Goal: Task Accomplishment & Management: Use online tool/utility

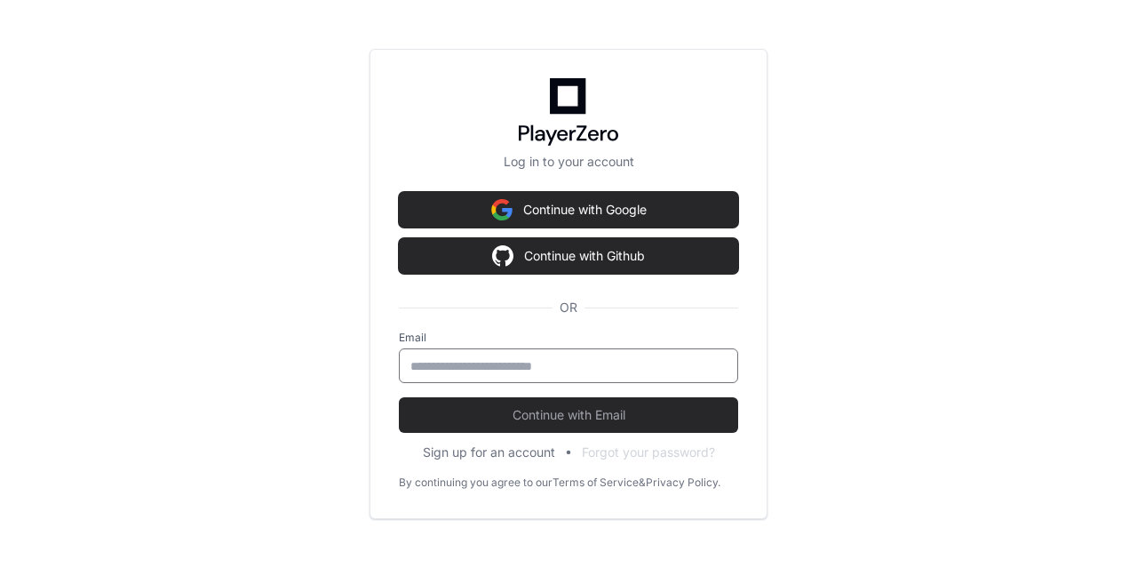
click at [577, 358] on input "email" at bounding box center [568, 366] width 316 height 18
type input "**********"
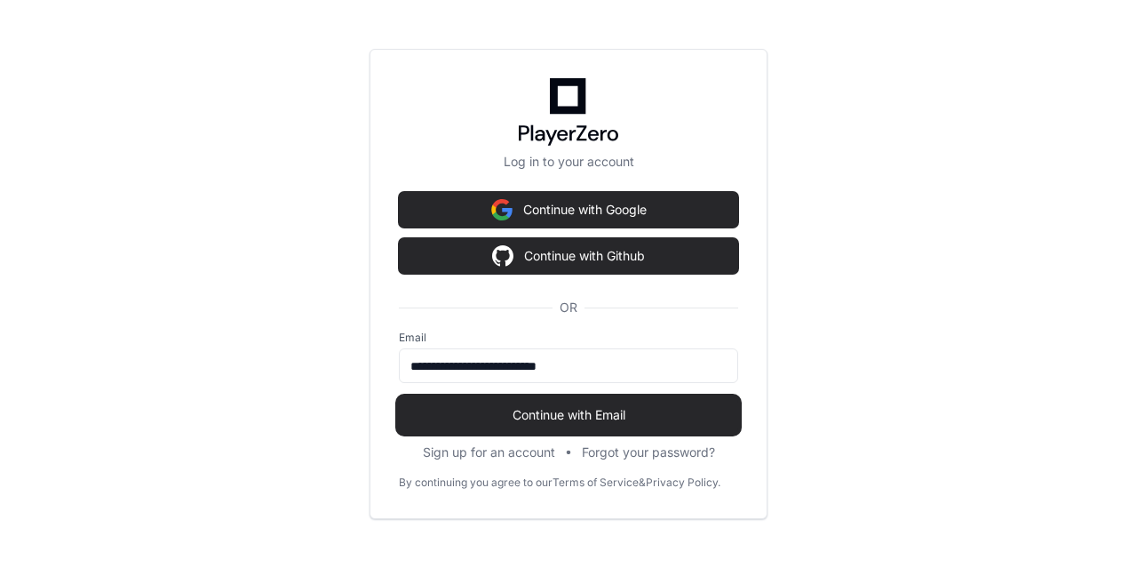
click at [581, 422] on span "Continue with Email" at bounding box center [568, 415] width 339 height 18
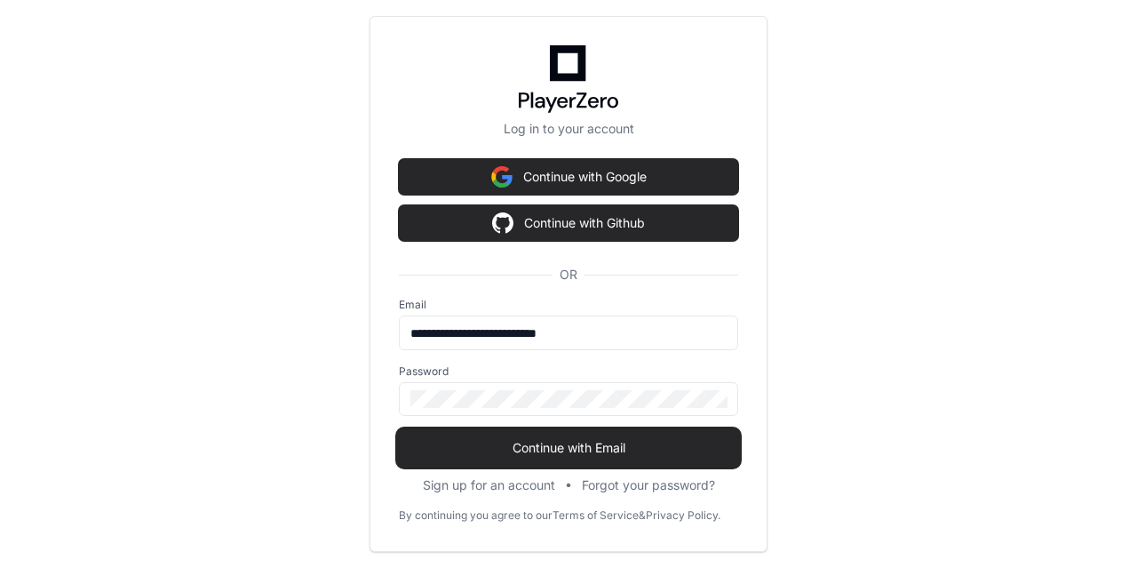
click at [587, 441] on span "Continue with Email" at bounding box center [568, 448] width 339 height 18
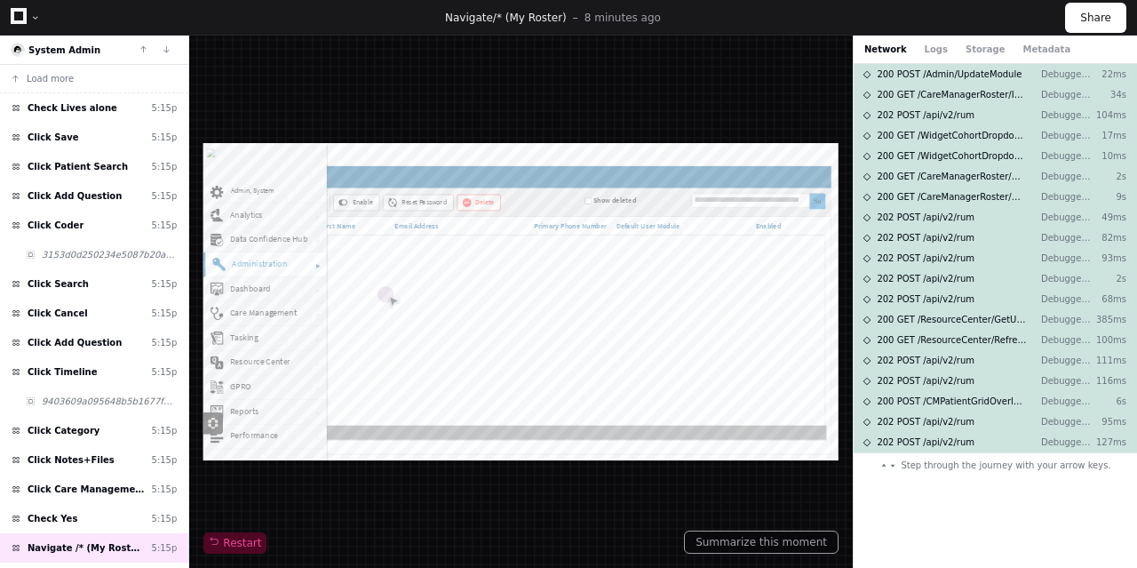
click at [288, 313] on div at bounding box center [520, 301] width 635 height 317
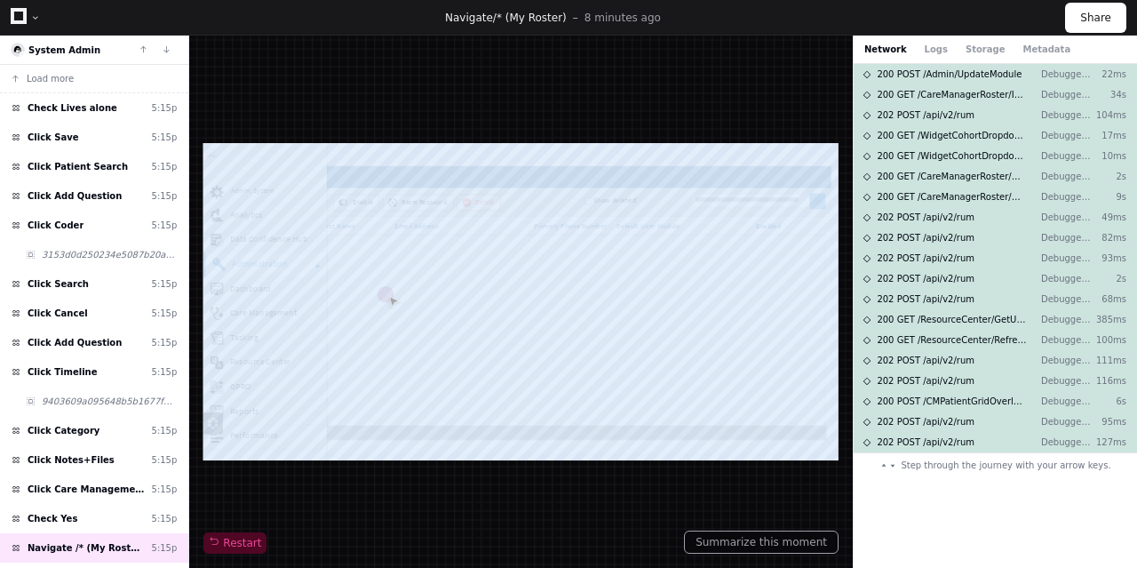
click at [288, 313] on div at bounding box center [520, 301] width 635 height 317
click at [314, 313] on div at bounding box center [520, 301] width 635 height 317
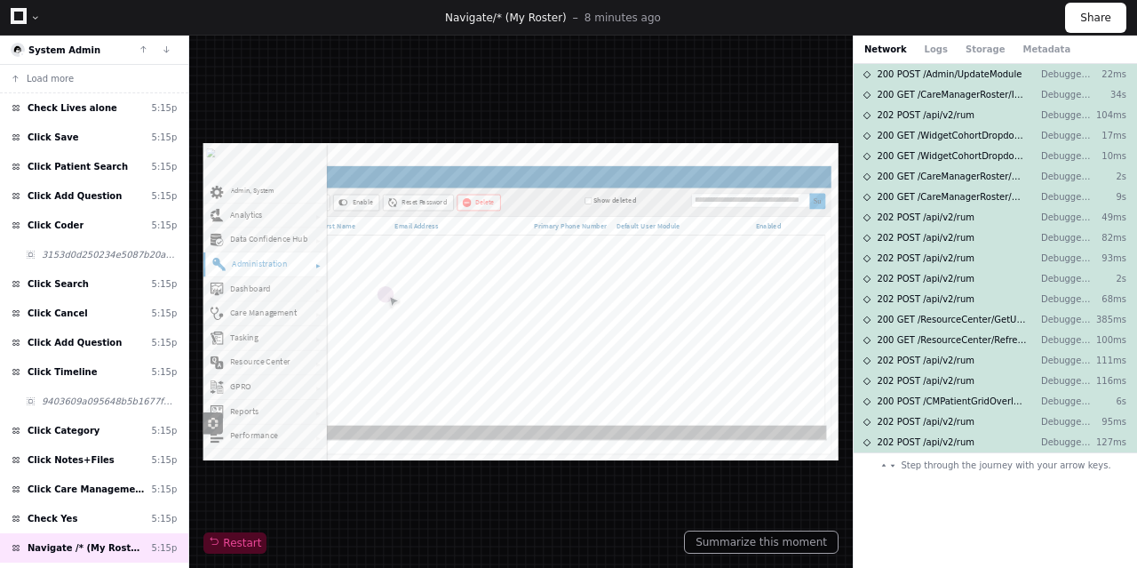
click at [209, 310] on div at bounding box center [520, 301] width 635 height 317
click at [927, 47] on button "Logs" at bounding box center [936, 49] width 23 height 13
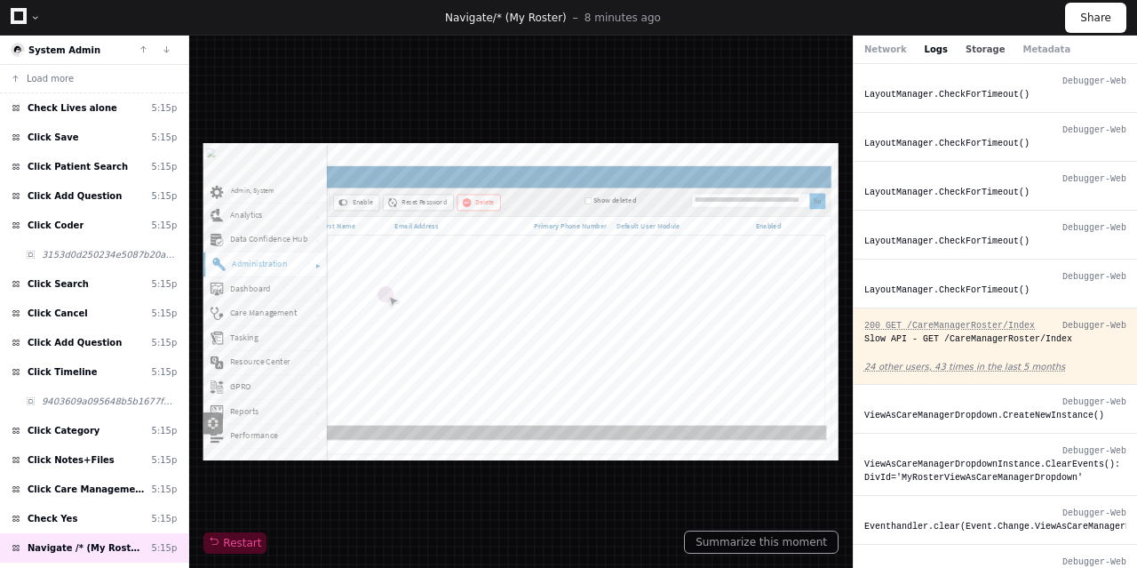
click at [975, 53] on button "Storage" at bounding box center [985, 49] width 39 height 13
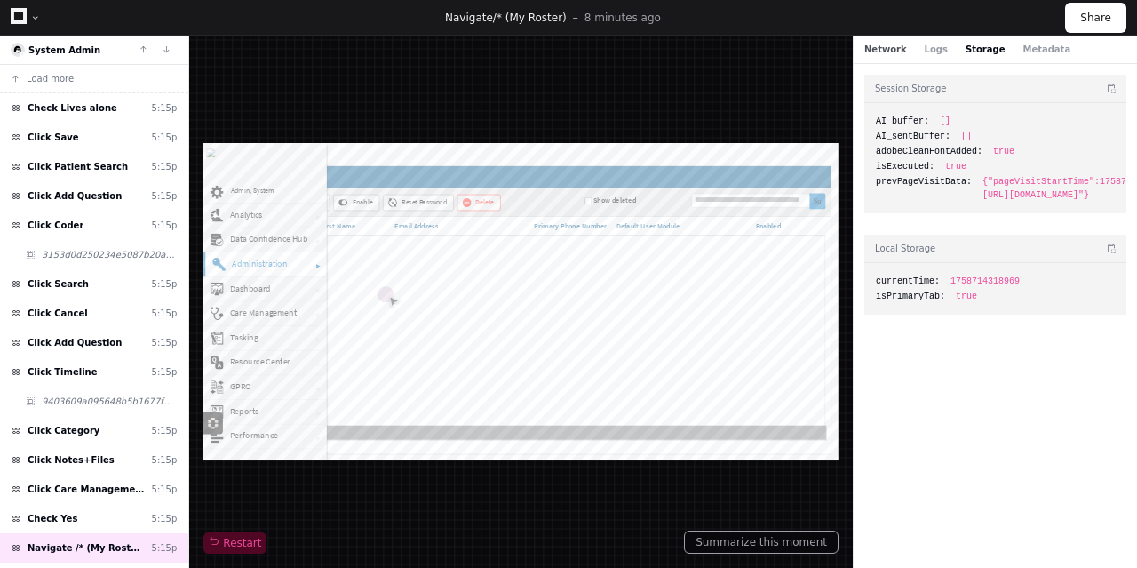
click at [871, 45] on button "Network" at bounding box center [885, 49] width 43 height 13
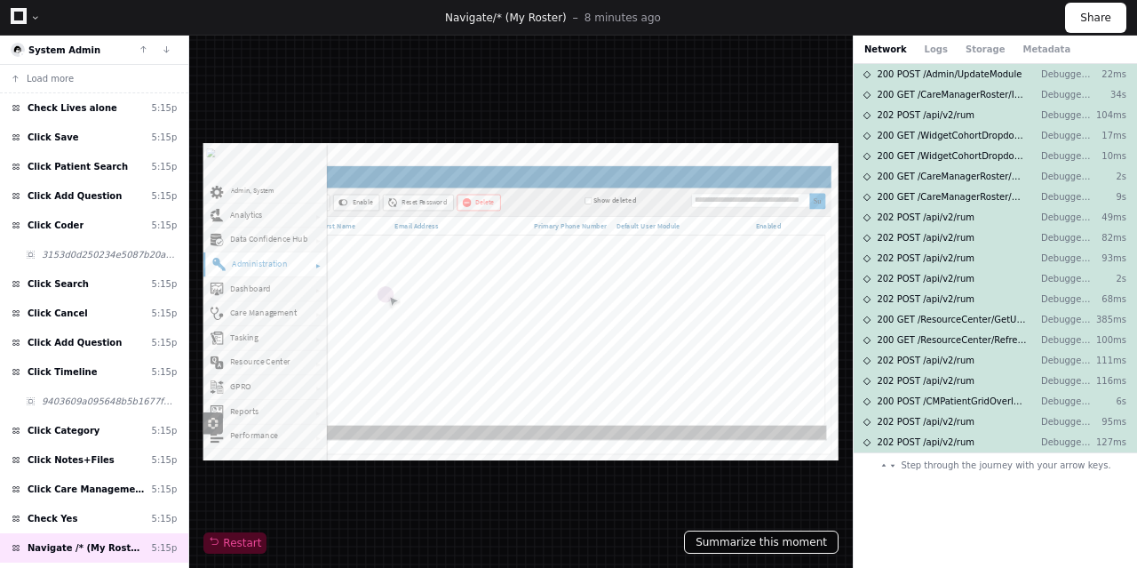
click at [752, 545] on button "Summarize this moment" at bounding box center [761, 541] width 155 height 23
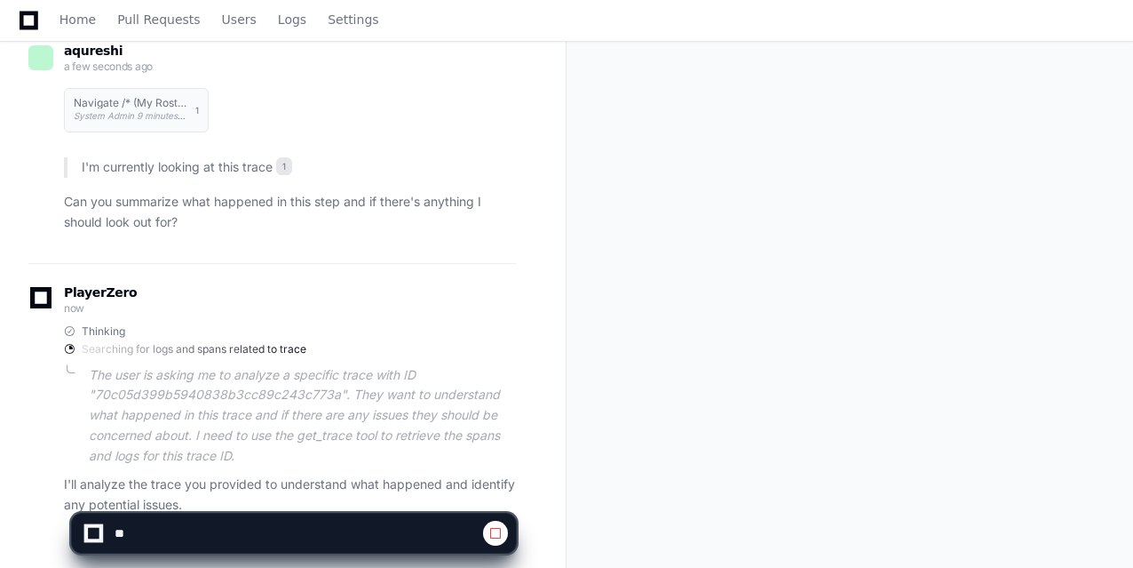
scroll to position [288, 0]
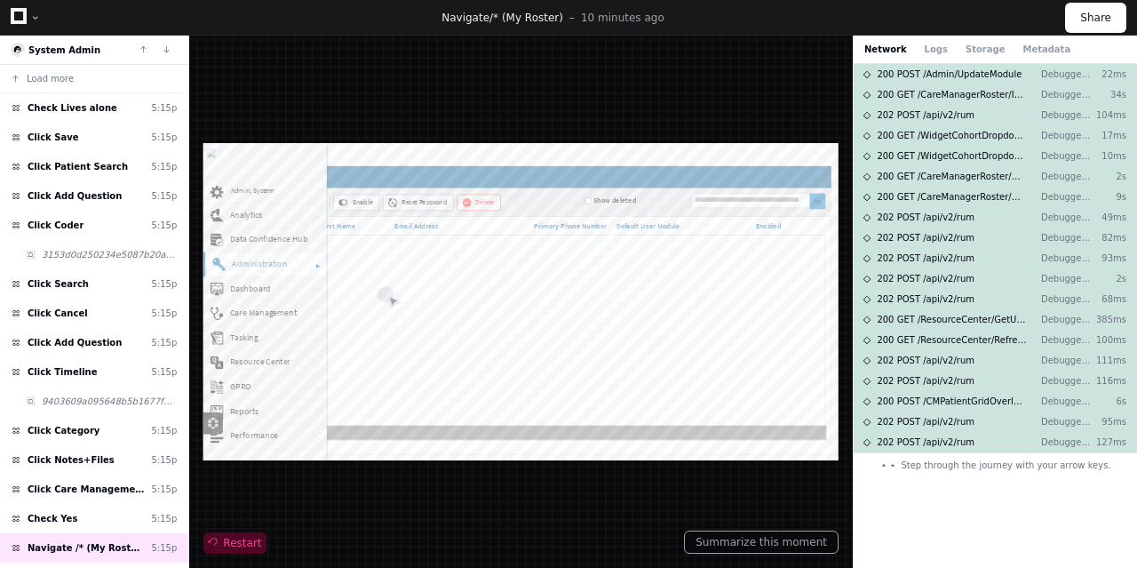
click at [250, 542] on span "Restart" at bounding box center [235, 543] width 52 height 14
click at [274, 315] on div at bounding box center [520, 301] width 635 height 317
